Goal: Task Accomplishment & Management: Manage account settings

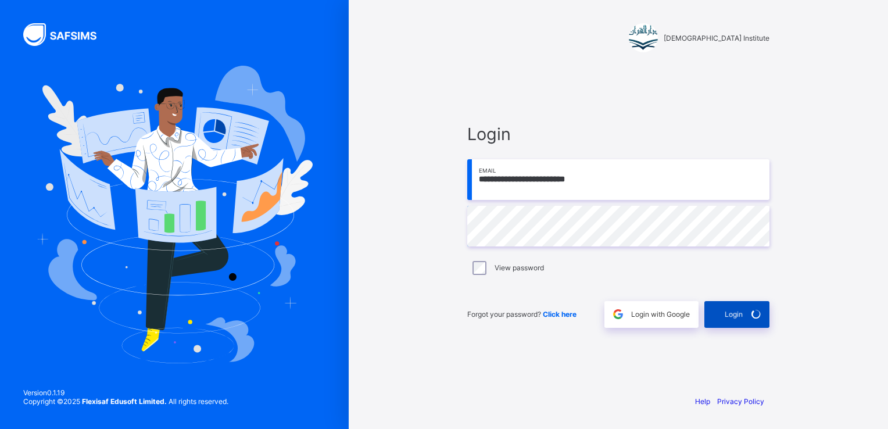
click at [724, 307] on div "Login" at bounding box center [737, 314] width 65 height 27
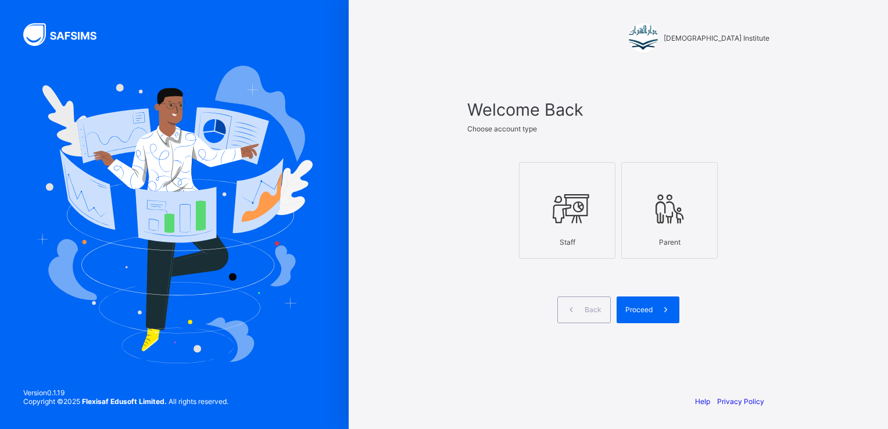
click at [563, 214] on icon at bounding box center [567, 208] width 41 height 35
click at [644, 308] on span "Proceed" at bounding box center [638, 309] width 27 height 9
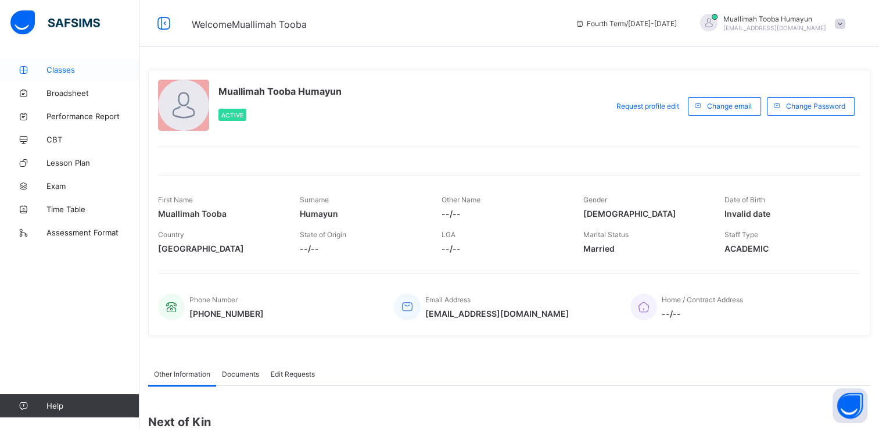
click at [59, 76] on link "Classes" at bounding box center [70, 69] width 140 height 23
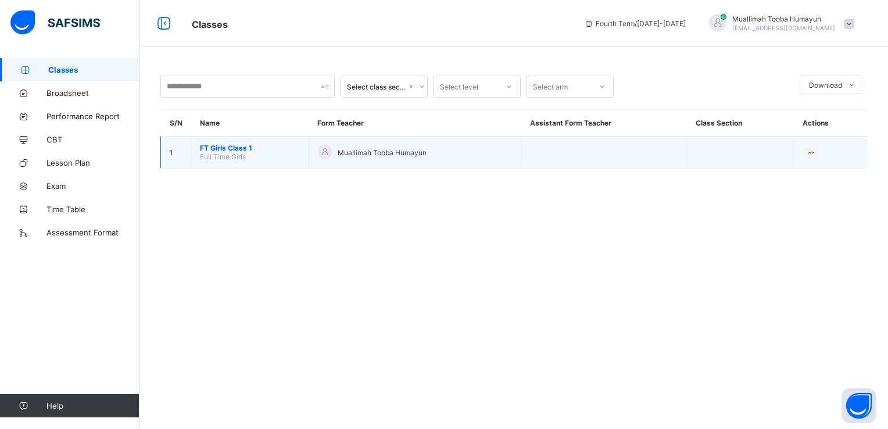
click at [221, 148] on span "FT Girls Class 1" at bounding box center [250, 148] width 100 height 9
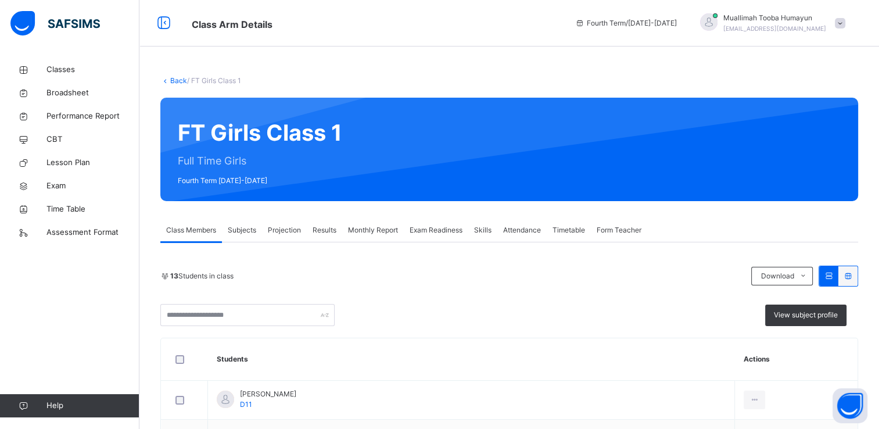
click at [430, 227] on span "Exam Readiness" at bounding box center [436, 230] width 53 height 10
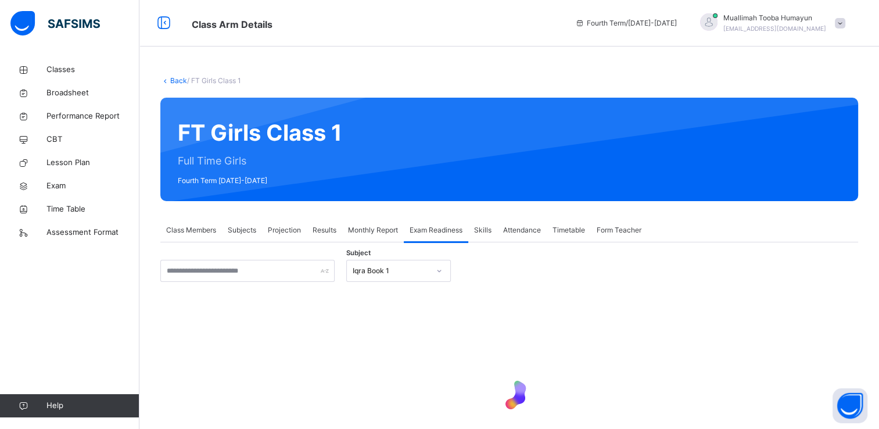
click at [403, 269] on div "Iqra Book 1" at bounding box center [391, 271] width 77 height 10
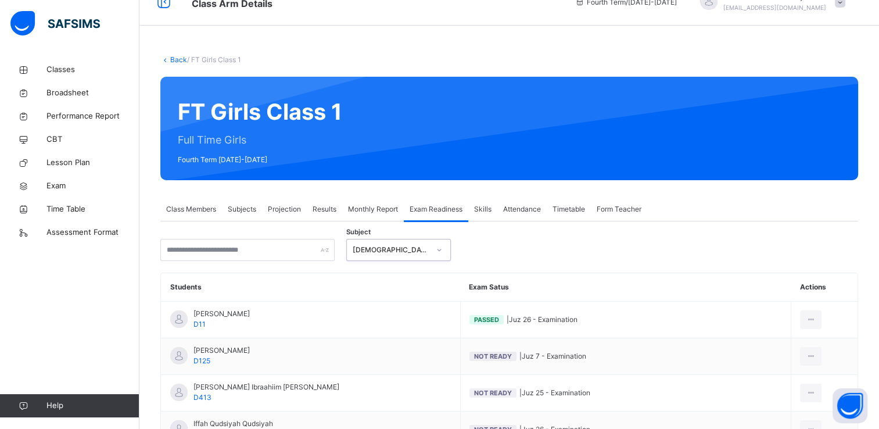
scroll to position [102, 0]
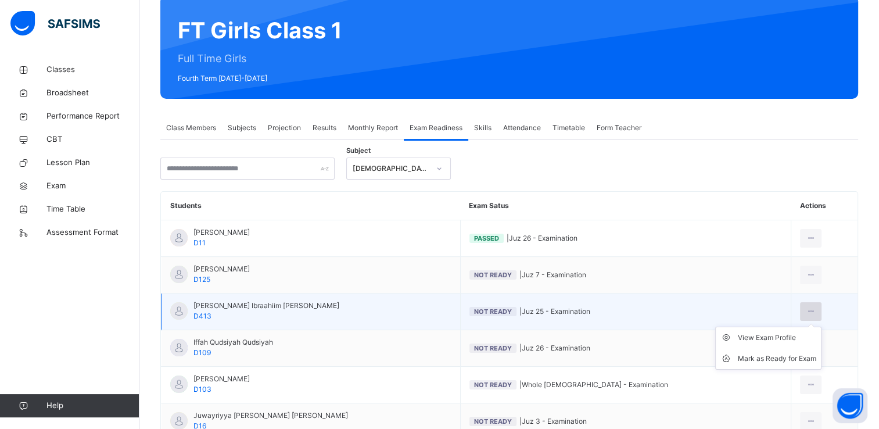
click at [806, 306] on div at bounding box center [811, 311] width 22 height 19
click at [782, 357] on div "Mark as Ready for Exam" at bounding box center [777, 359] width 78 height 12
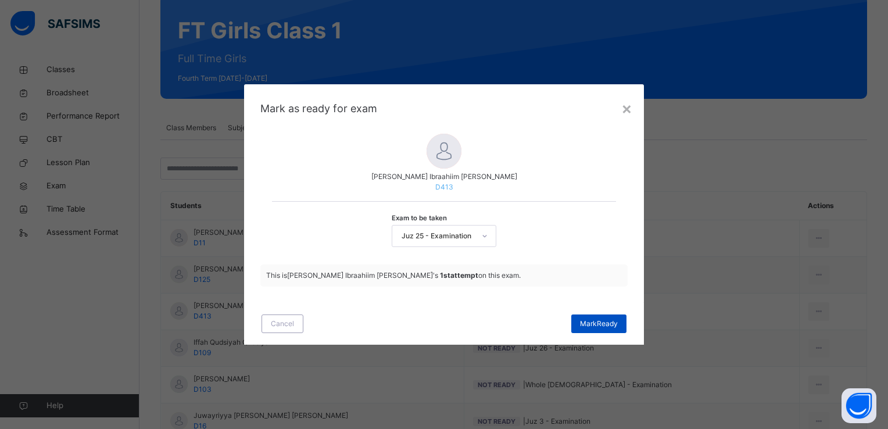
click at [606, 319] on span "[PERSON_NAME]" at bounding box center [599, 324] width 38 height 10
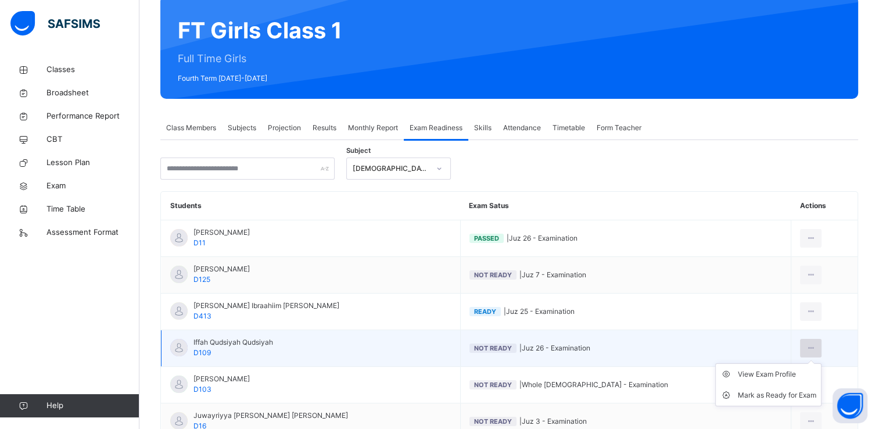
click at [806, 343] on icon at bounding box center [811, 348] width 10 height 10
click at [781, 389] on div "Mark as Ready for Exam" at bounding box center [777, 395] width 78 height 12
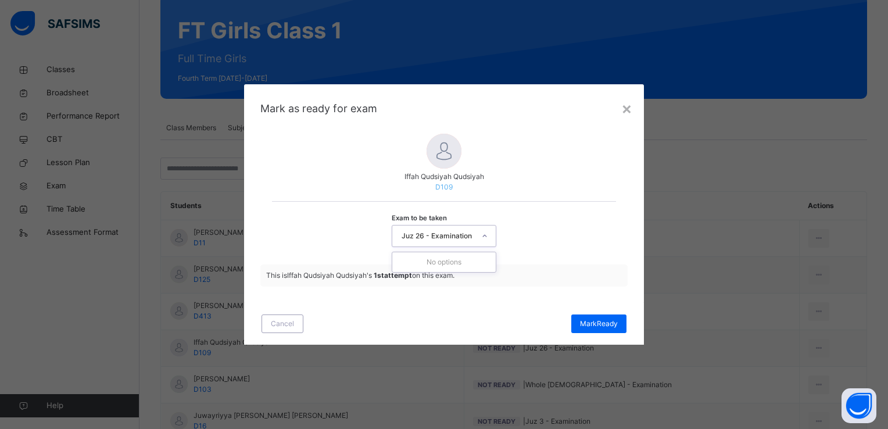
click at [487, 230] on div at bounding box center [485, 236] width 20 height 19
click at [596, 316] on div "[PERSON_NAME]" at bounding box center [598, 323] width 55 height 19
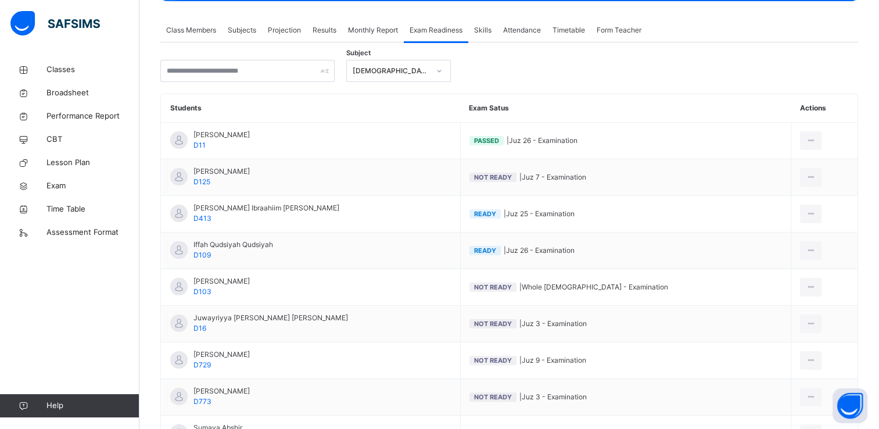
scroll to position [198, 0]
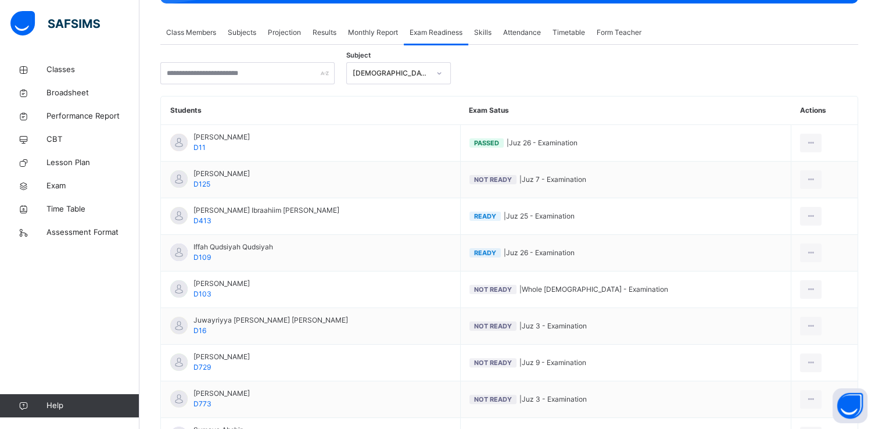
click at [379, 29] on span "Monthly Report" at bounding box center [373, 32] width 50 height 10
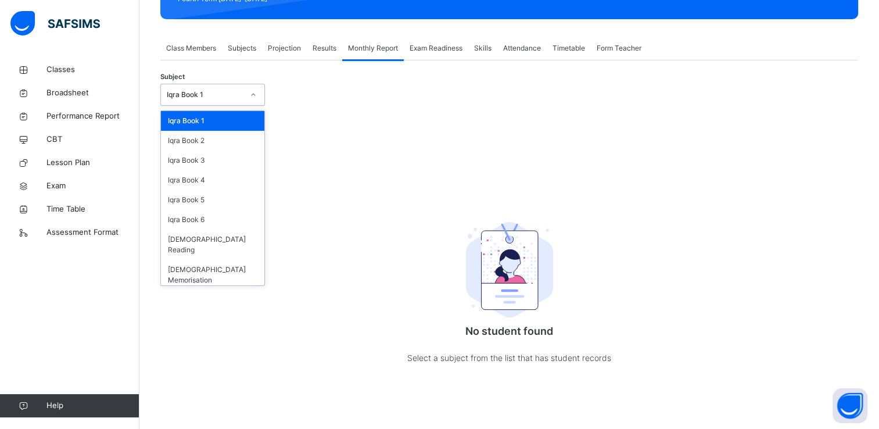
click at [261, 90] on div at bounding box center [254, 94] width 20 height 19
click at [217, 260] on div "[DEMOGRAPHIC_DATA] Memorisation" at bounding box center [212, 275] width 103 height 30
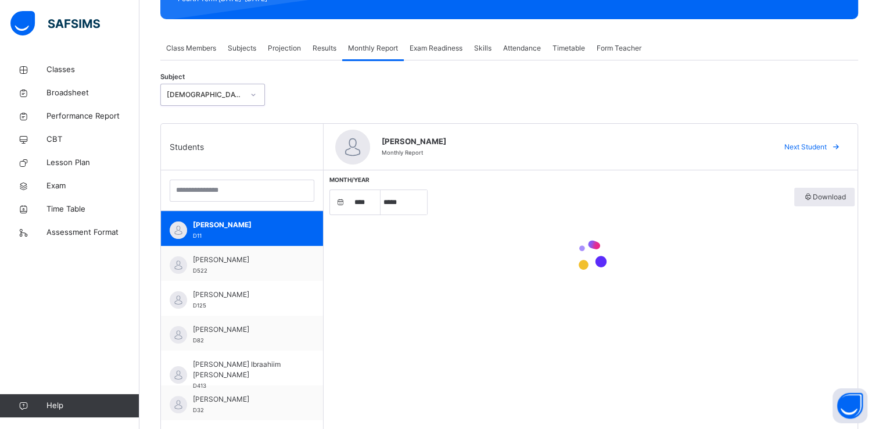
select select "****"
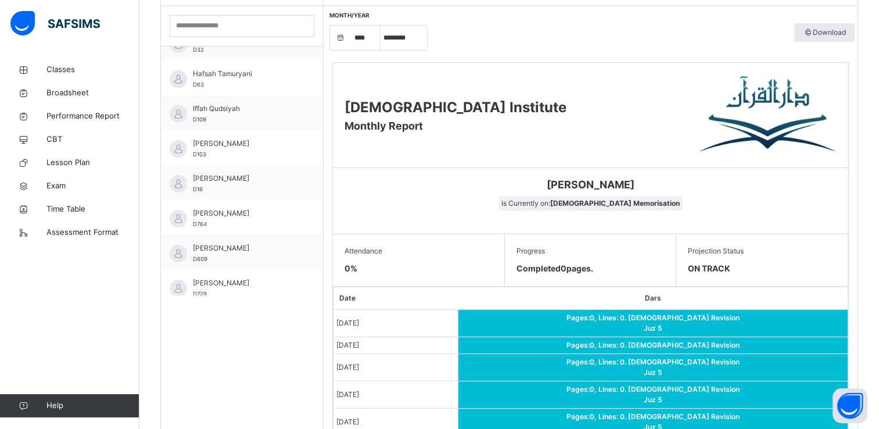
scroll to position [309, 0]
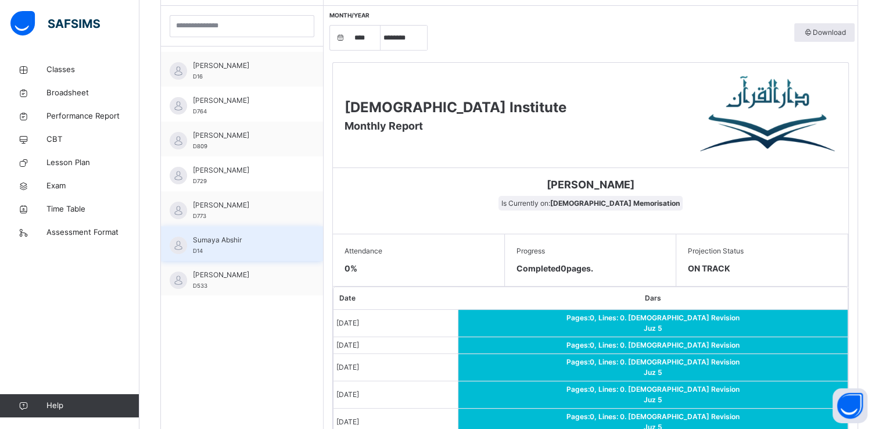
click at [284, 235] on span "Sumaya Abshir" at bounding box center [245, 240] width 104 height 10
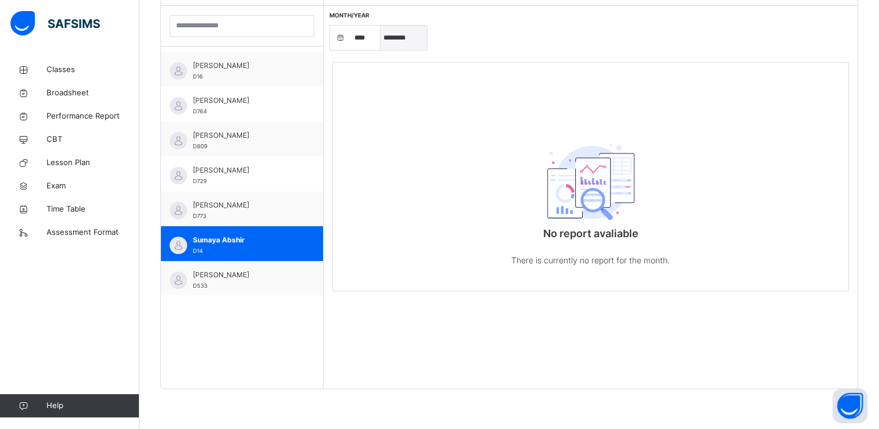
click at [409, 47] on select "***** ******** ***** ***** *** **** **** ****** ********* ******* ******** ****…" at bounding box center [404, 38] width 47 height 24
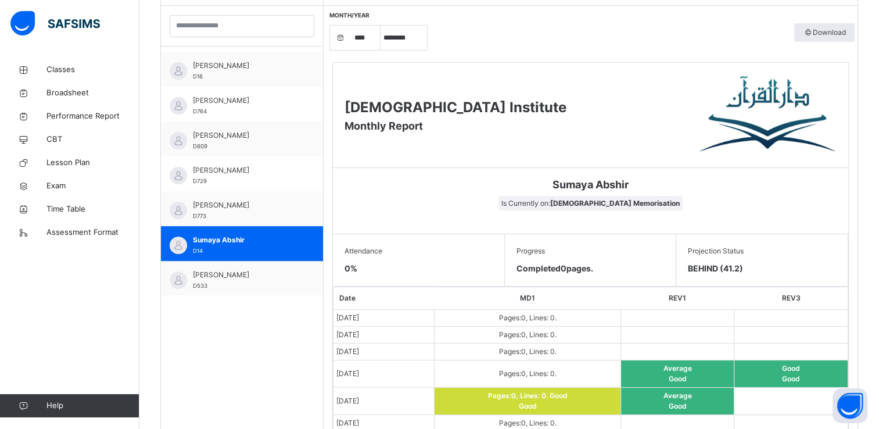
select select "*"
click at [381, 26] on select "***** ******** ***** ***** *** **** **** ****** ********* ******* ******** ****…" at bounding box center [404, 38] width 47 height 24
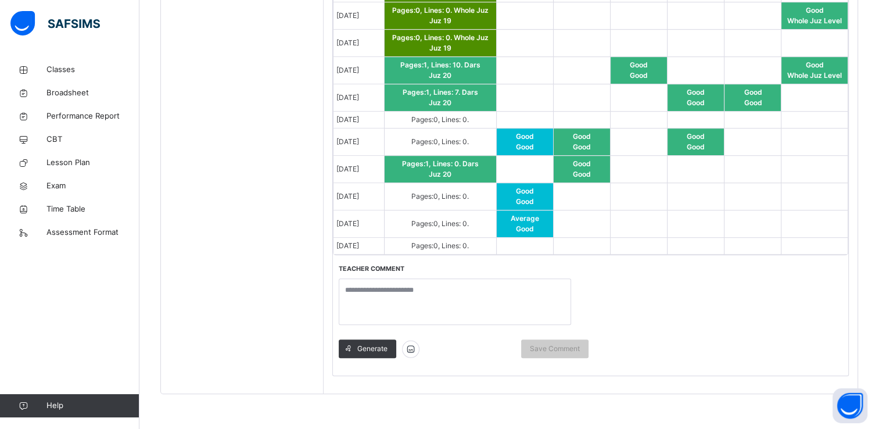
scroll to position [881, 0]
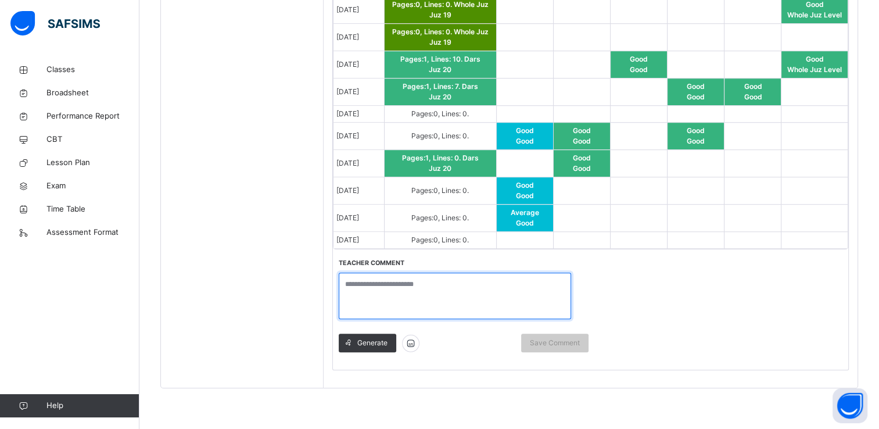
click at [500, 276] on textarea at bounding box center [455, 296] width 233 height 47
type textarea "**********"
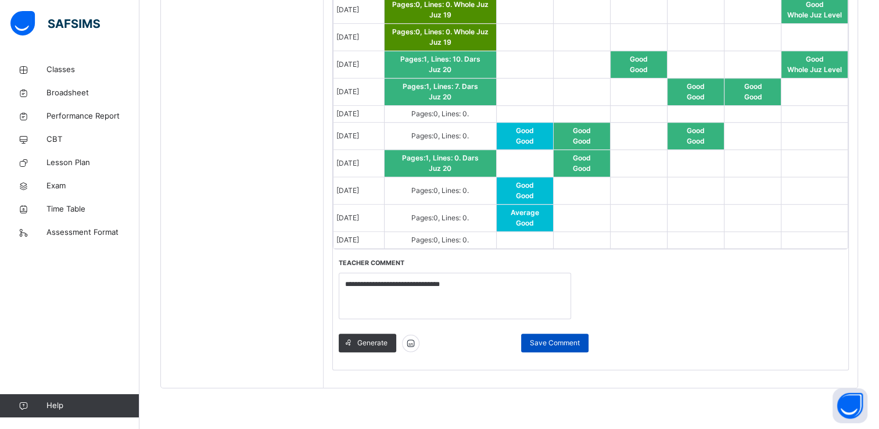
click at [549, 338] on span "Save Comment" at bounding box center [555, 343] width 50 height 10
